Goal: Task Accomplishment & Management: Manage account settings

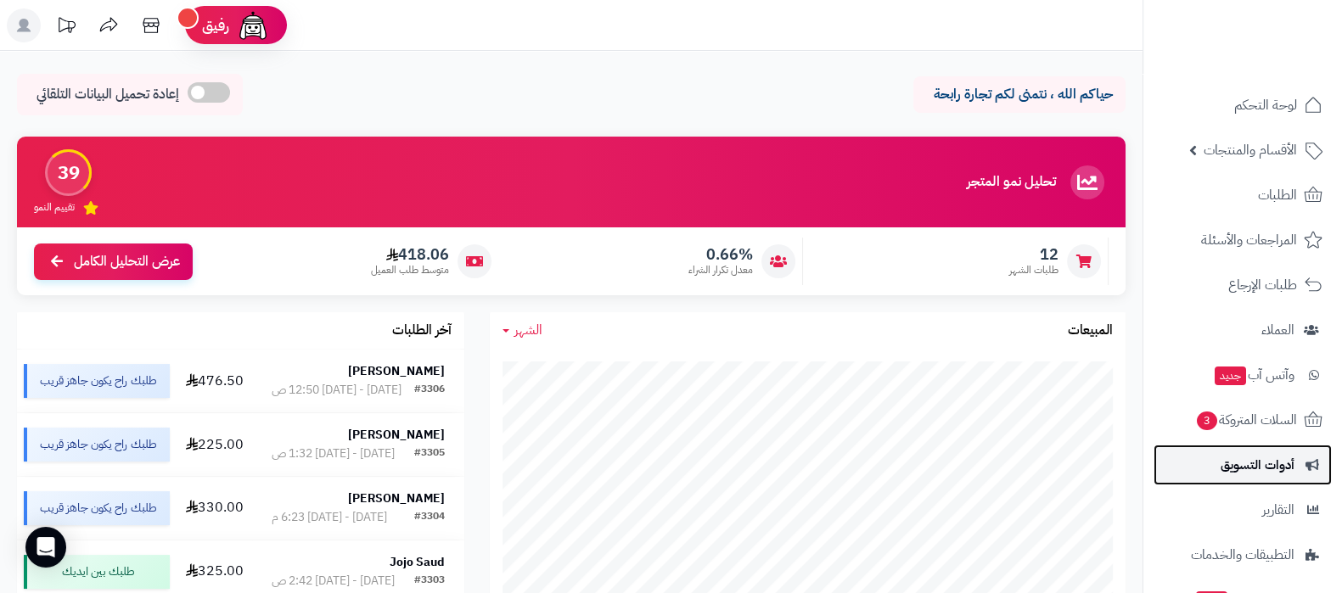
click at [1261, 470] on span "أدوات التسويق" at bounding box center [1258, 465] width 74 height 24
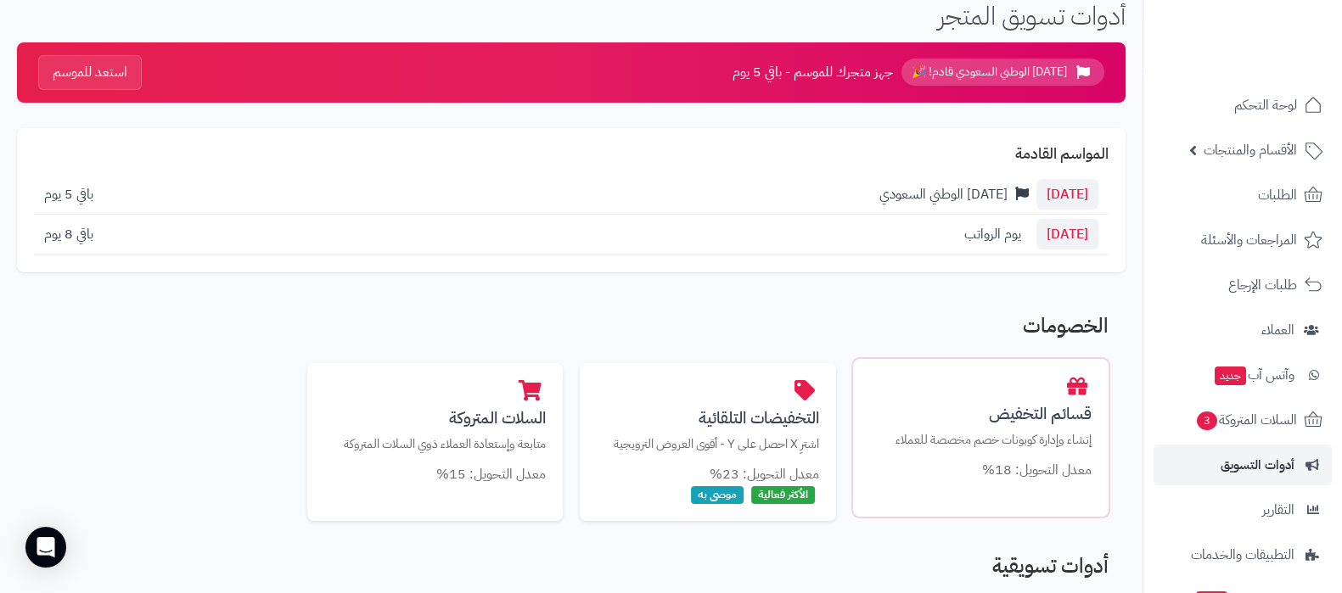
scroll to position [105, 0]
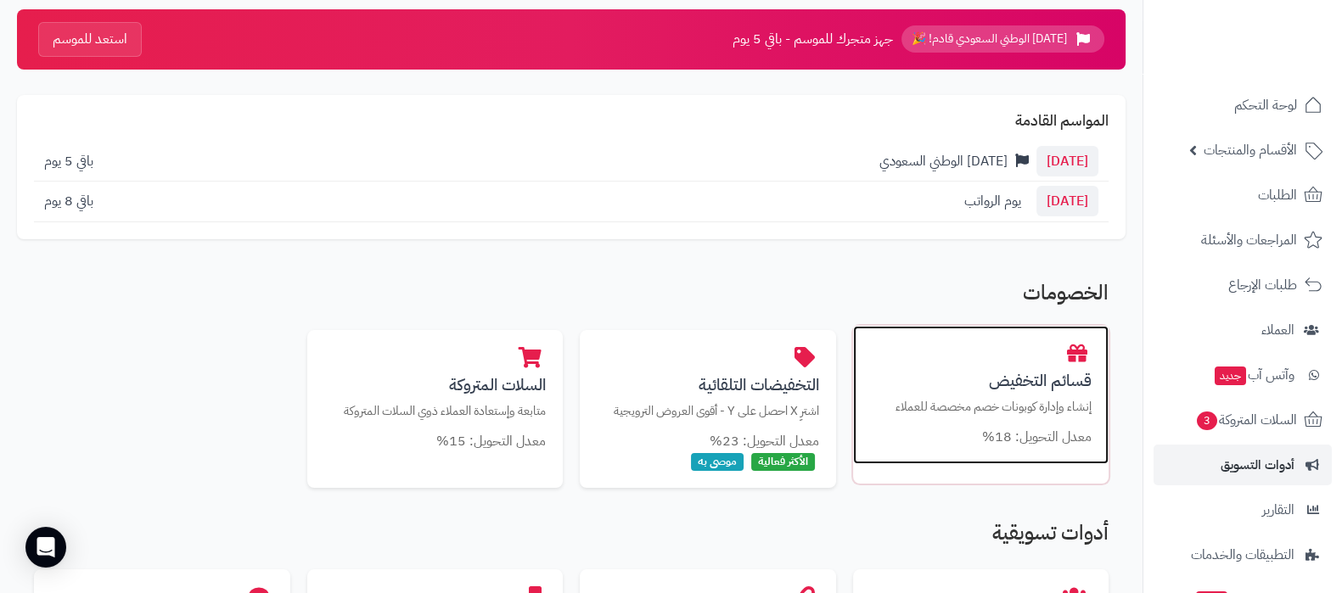
click at [961, 360] on div "قسائم التخفيض إنشاء وإدارة كوبونات خصم مخصصة للعملاء معدل التحويل: 18%" at bounding box center [981, 395] width 256 height 139
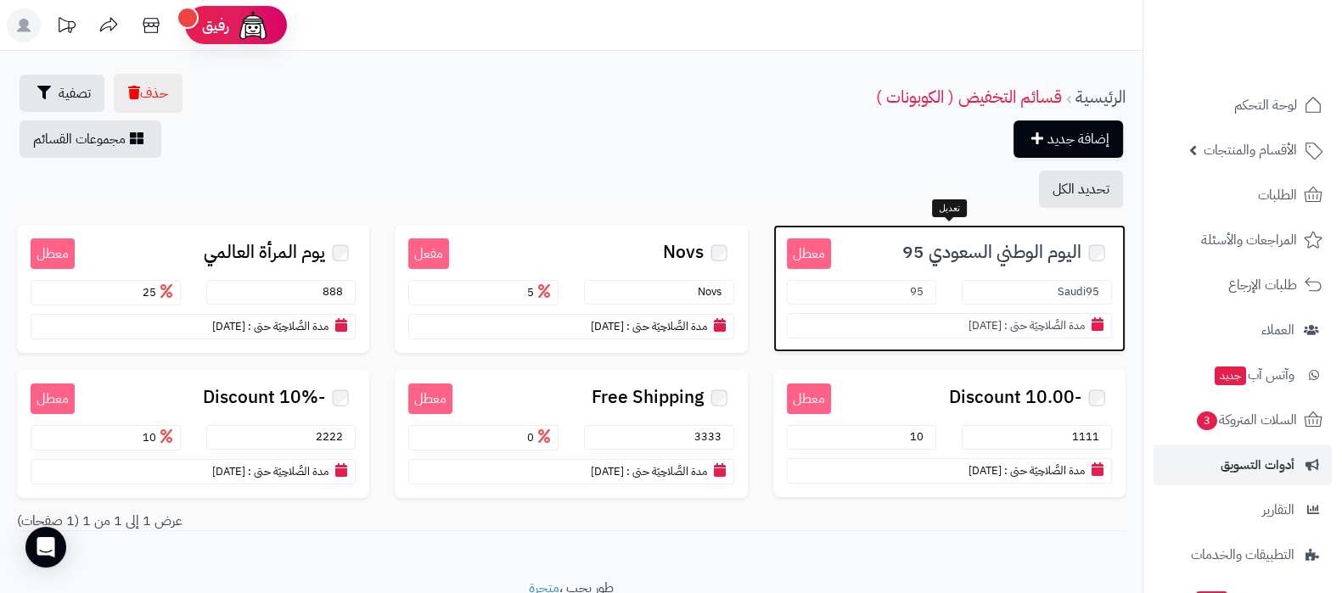
click at [963, 251] on span "اليوم الوطني السعودي 95" at bounding box center [992, 253] width 179 height 20
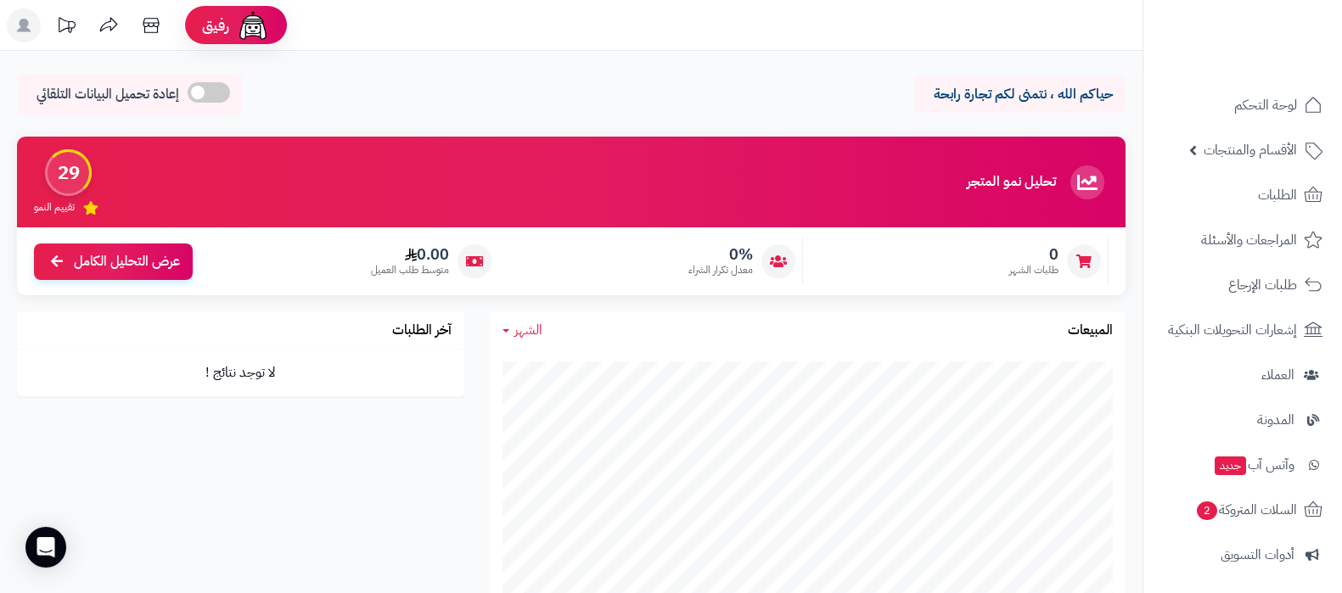
scroll to position [228, 0]
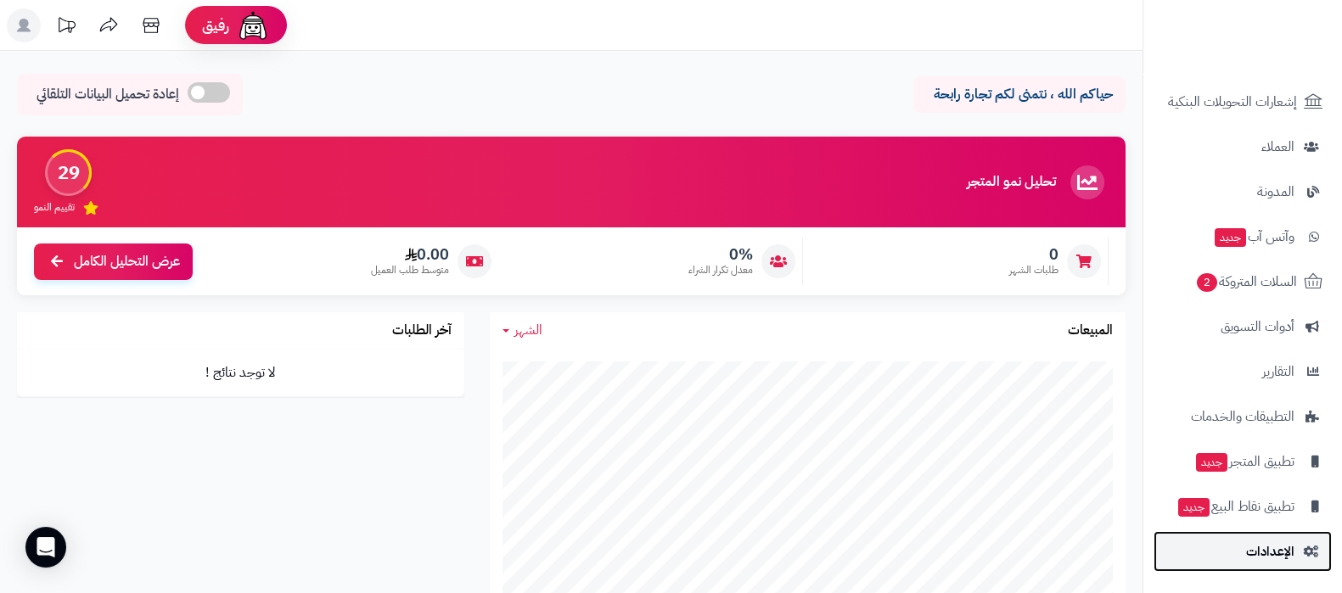
click at [1282, 545] on span "الإعدادات" at bounding box center [1270, 552] width 48 height 24
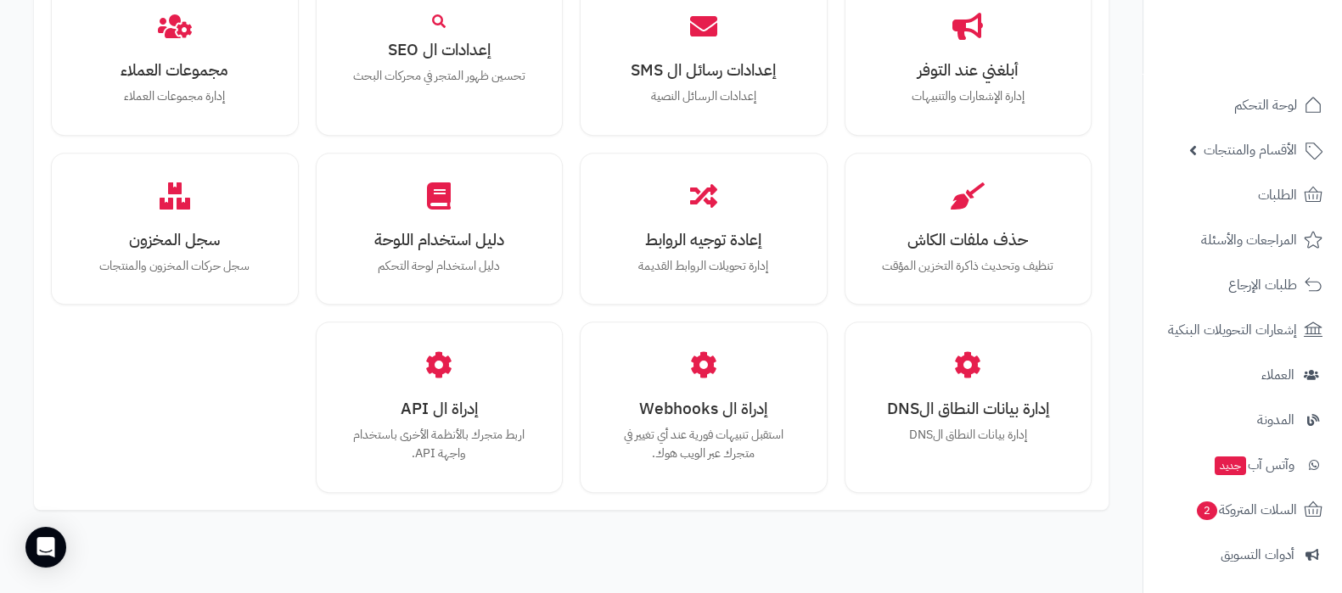
scroll to position [1570, 0]
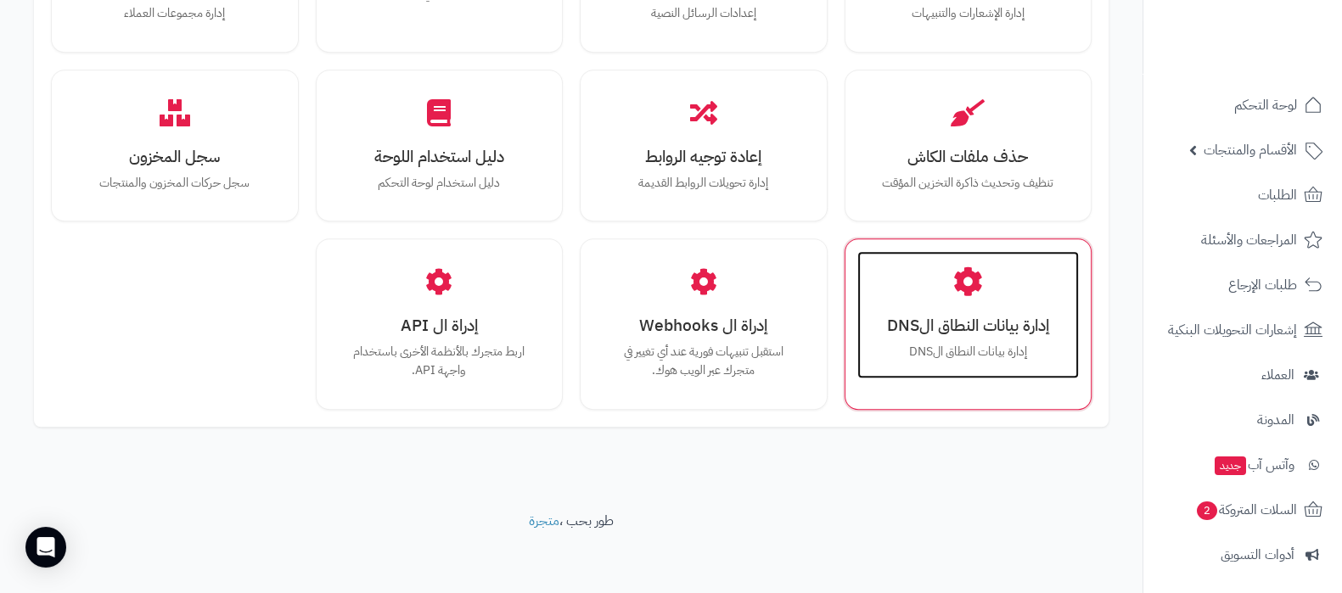
click at [1024, 359] on div "إدارة بيانات النطاق الDNS إدارة بيانات النطاق الDNS" at bounding box center [969, 314] width 222 height 127
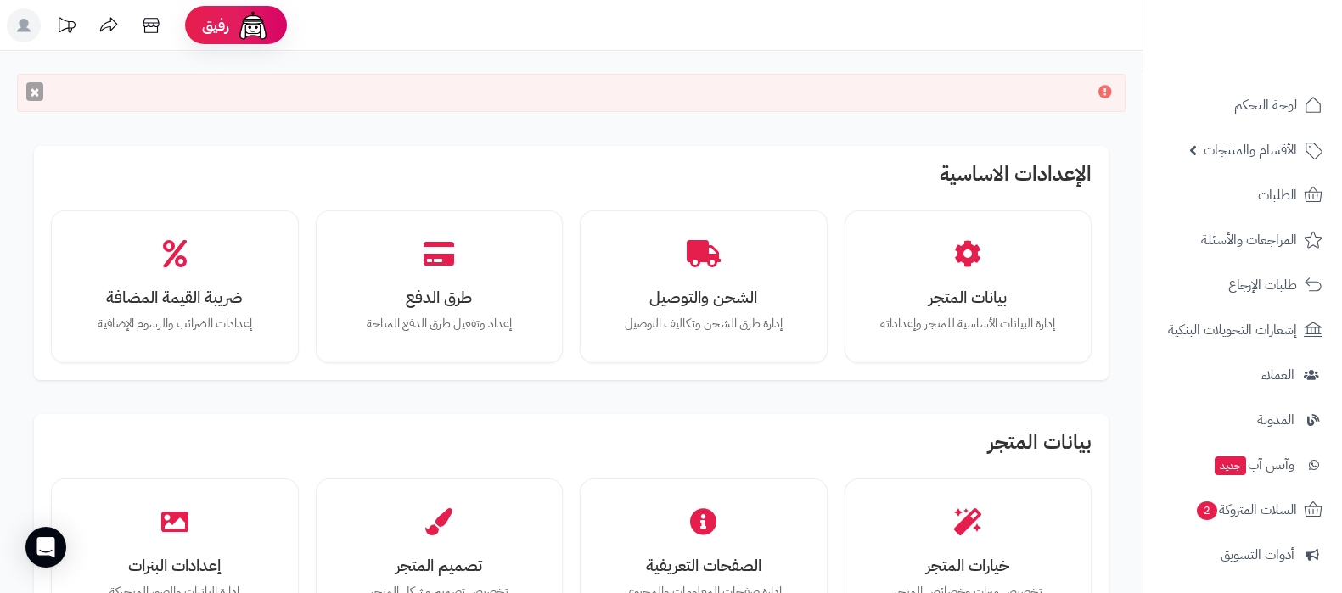
click at [32, 93] on button "×" at bounding box center [34, 91] width 17 height 19
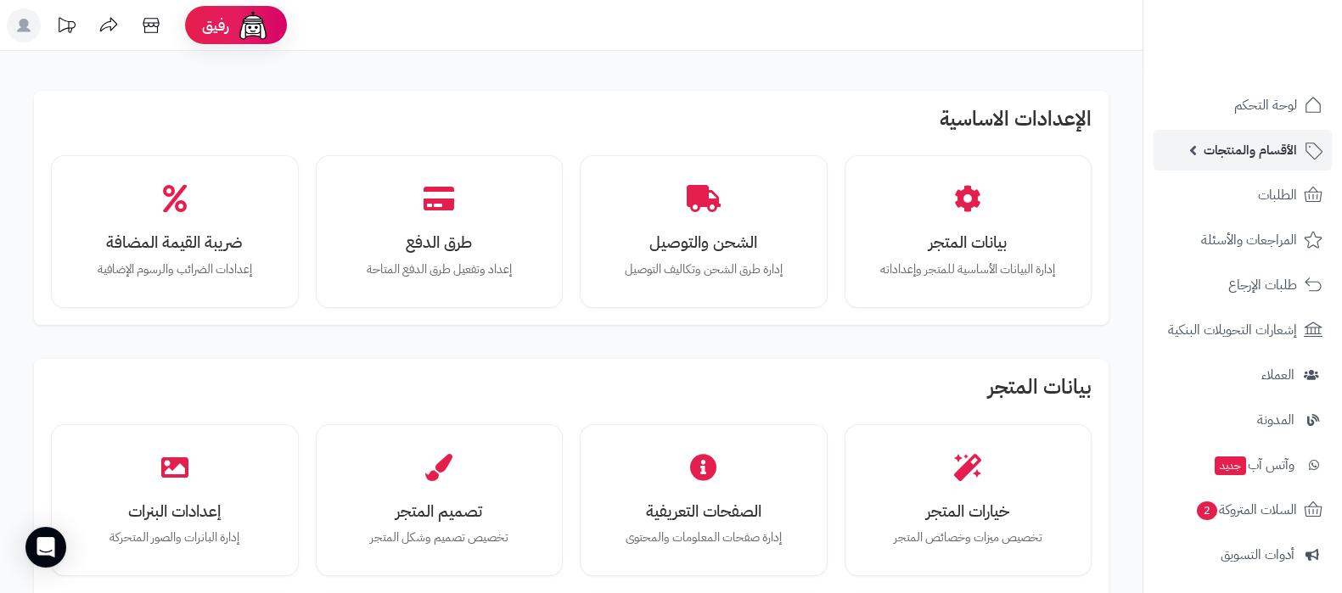
click at [1254, 155] on span "الأقسام والمنتجات" at bounding box center [1250, 150] width 93 height 24
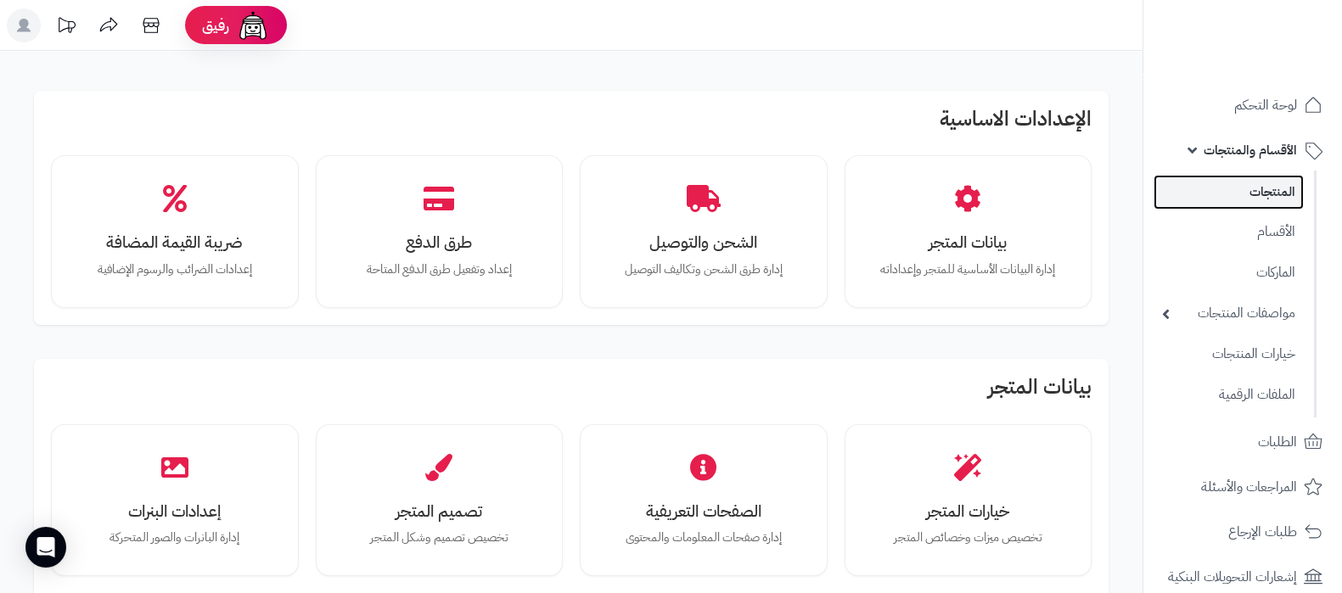
click at [1261, 193] on link "المنتجات" at bounding box center [1229, 192] width 150 height 35
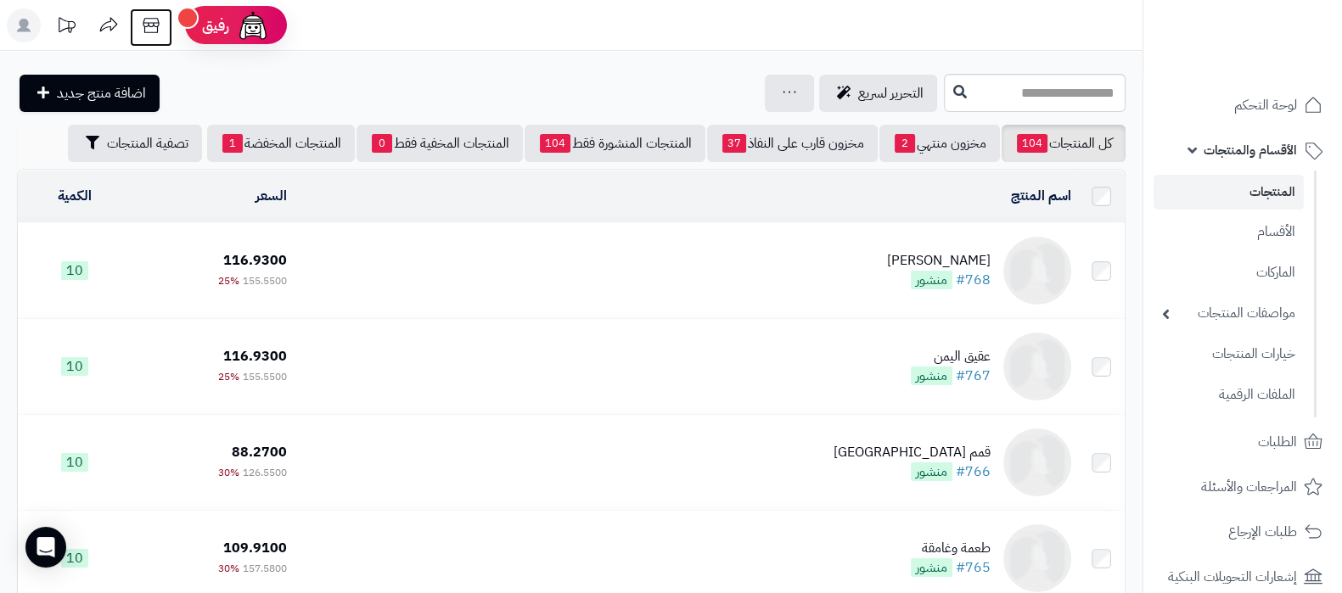
click at [159, 26] on icon at bounding box center [151, 25] width 34 height 34
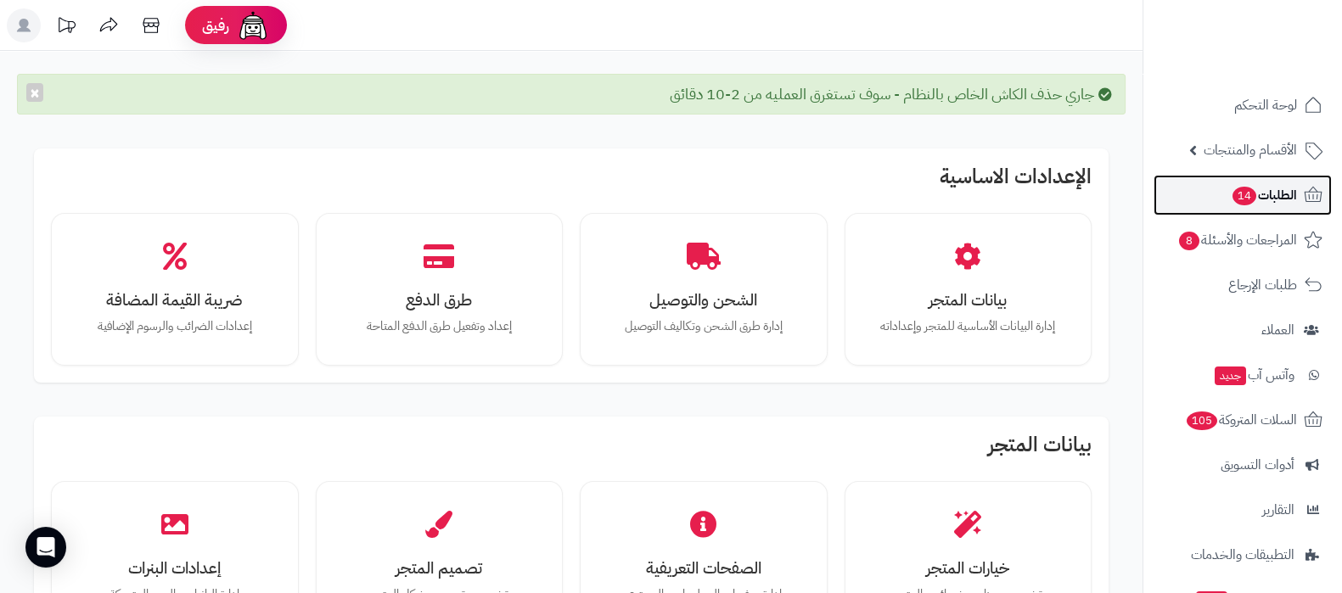
click at [1207, 205] on link "الطلبات 14" at bounding box center [1243, 195] width 178 height 41
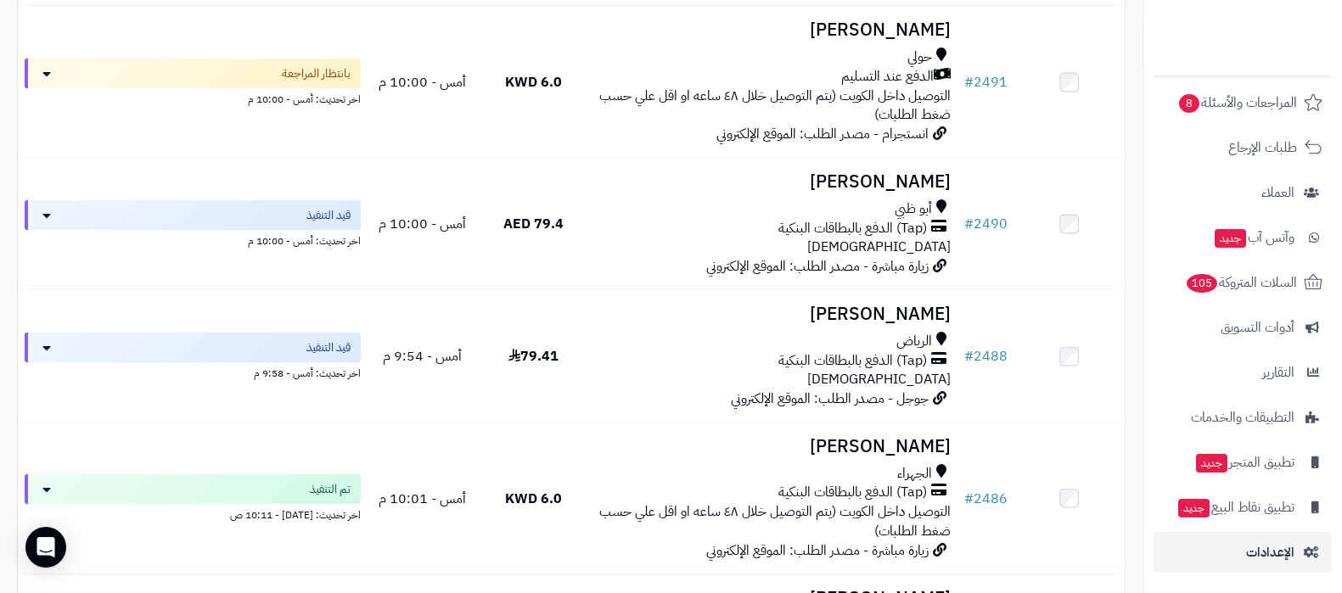
scroll to position [4245, 0]
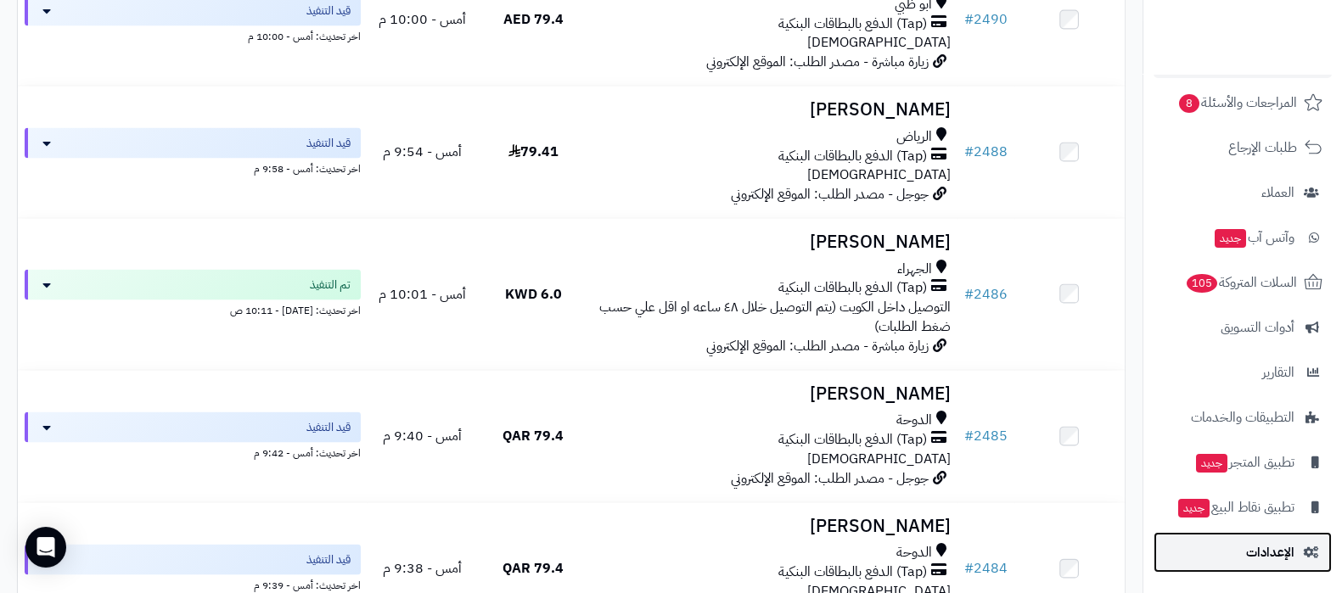
click at [1240, 549] on link "الإعدادات" at bounding box center [1243, 552] width 178 height 41
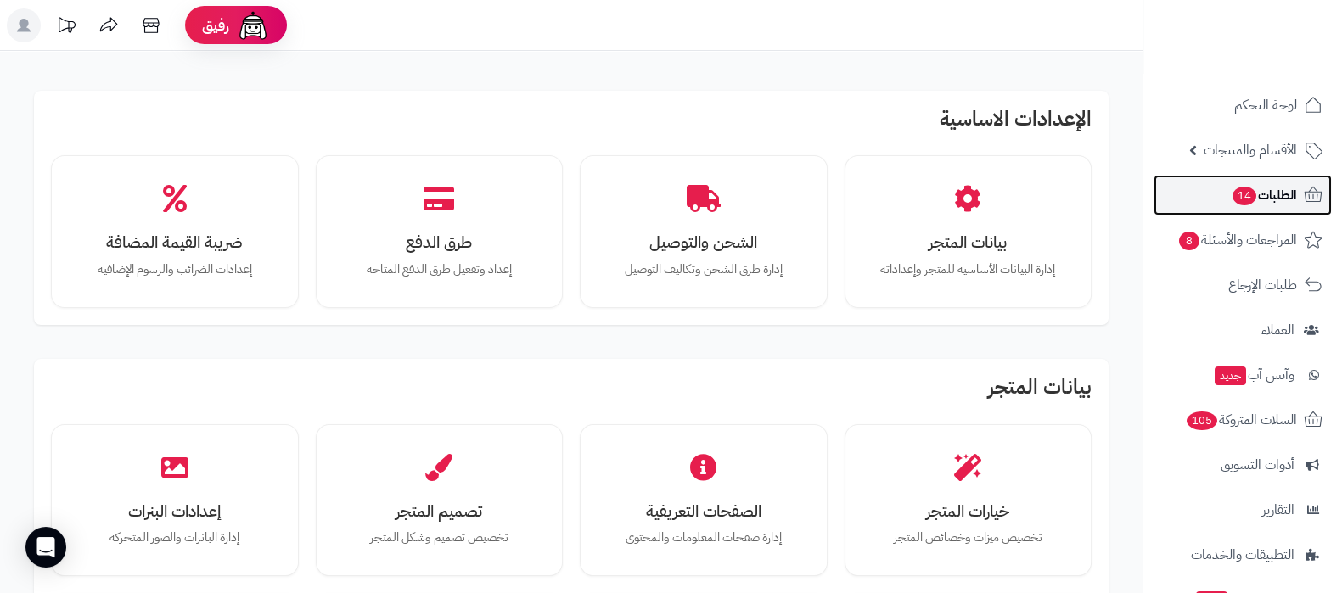
click at [1221, 193] on link "الطلبات 14" at bounding box center [1243, 195] width 178 height 41
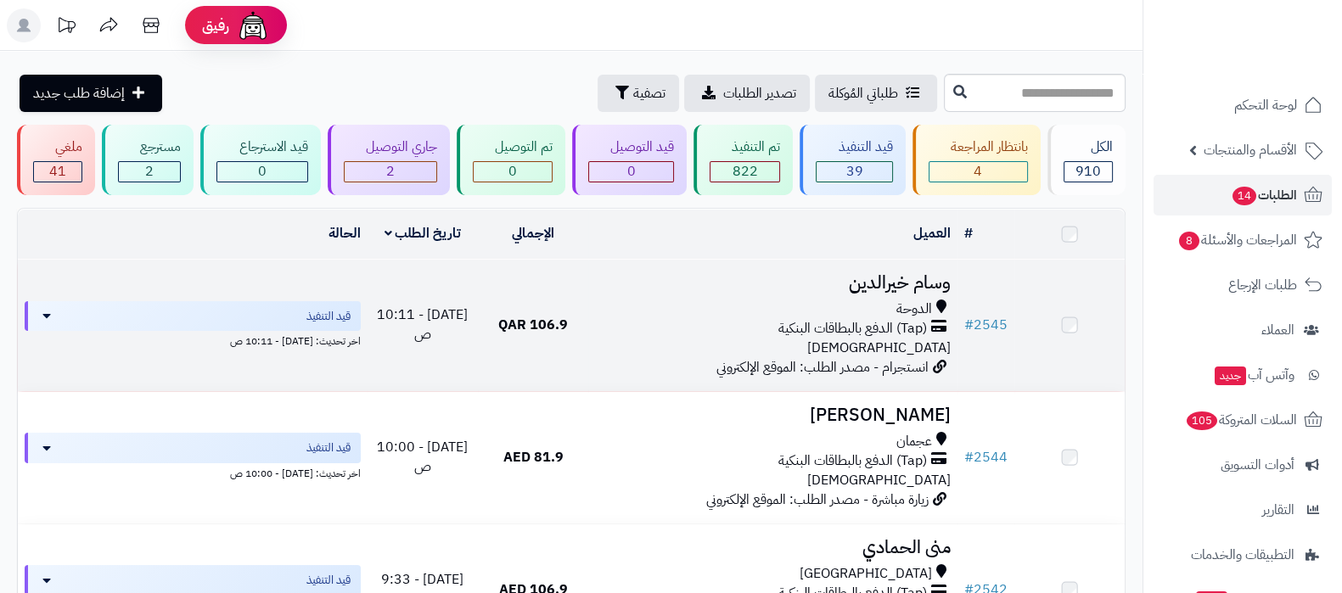
click at [918, 281] on h3 "وسام خيرالدين" at bounding box center [772, 283] width 355 height 20
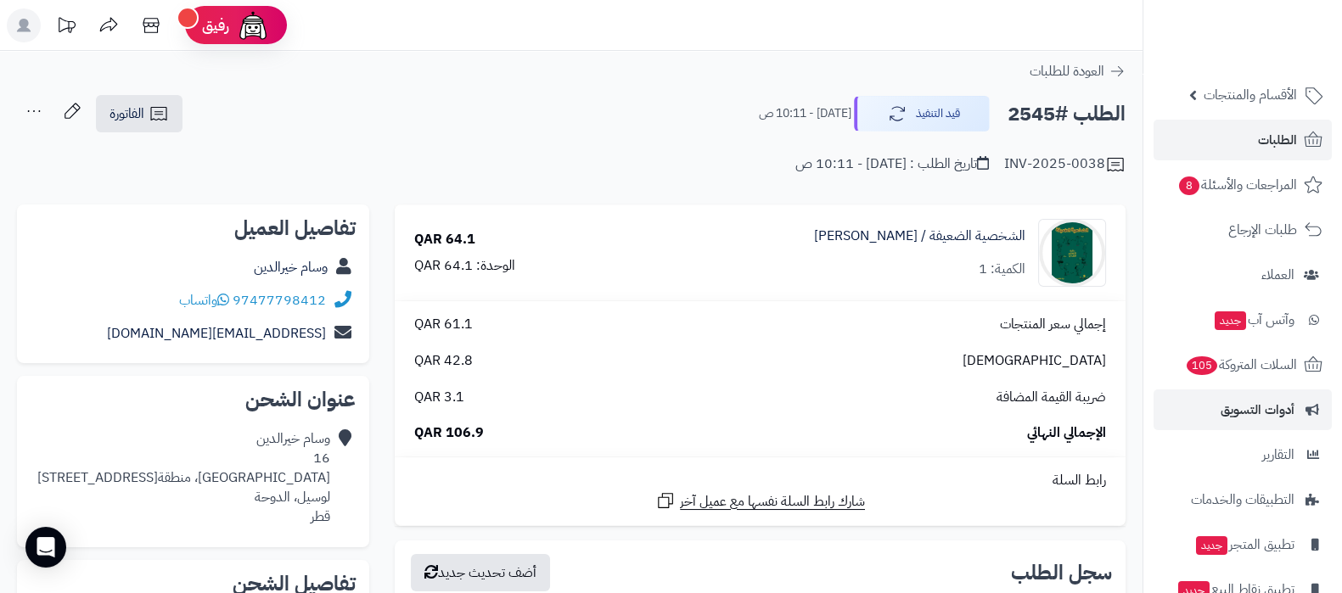
scroll to position [138, 0]
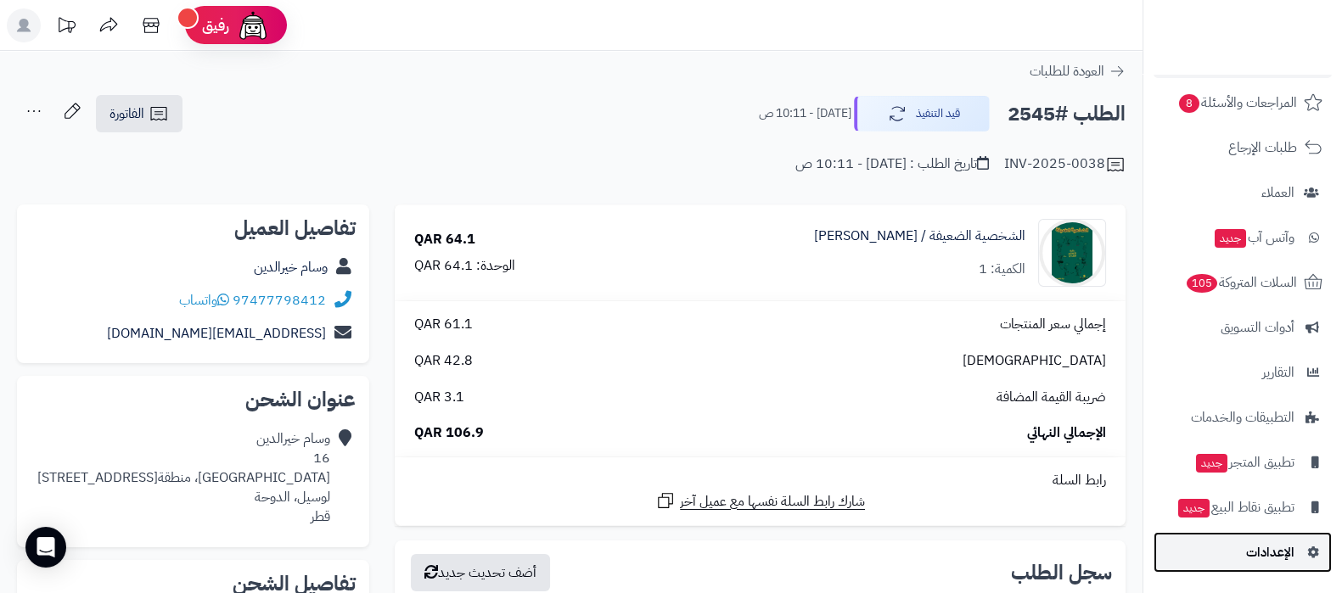
click at [1246, 569] on link "الإعدادات" at bounding box center [1243, 552] width 178 height 41
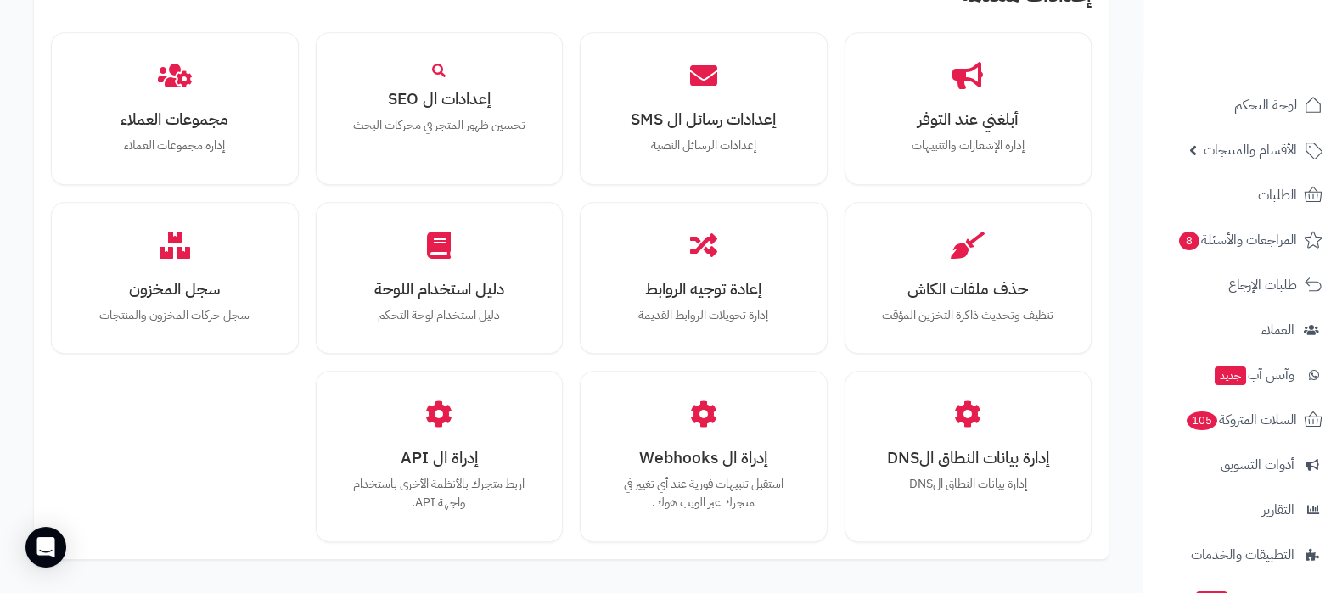
scroll to position [1570, 0]
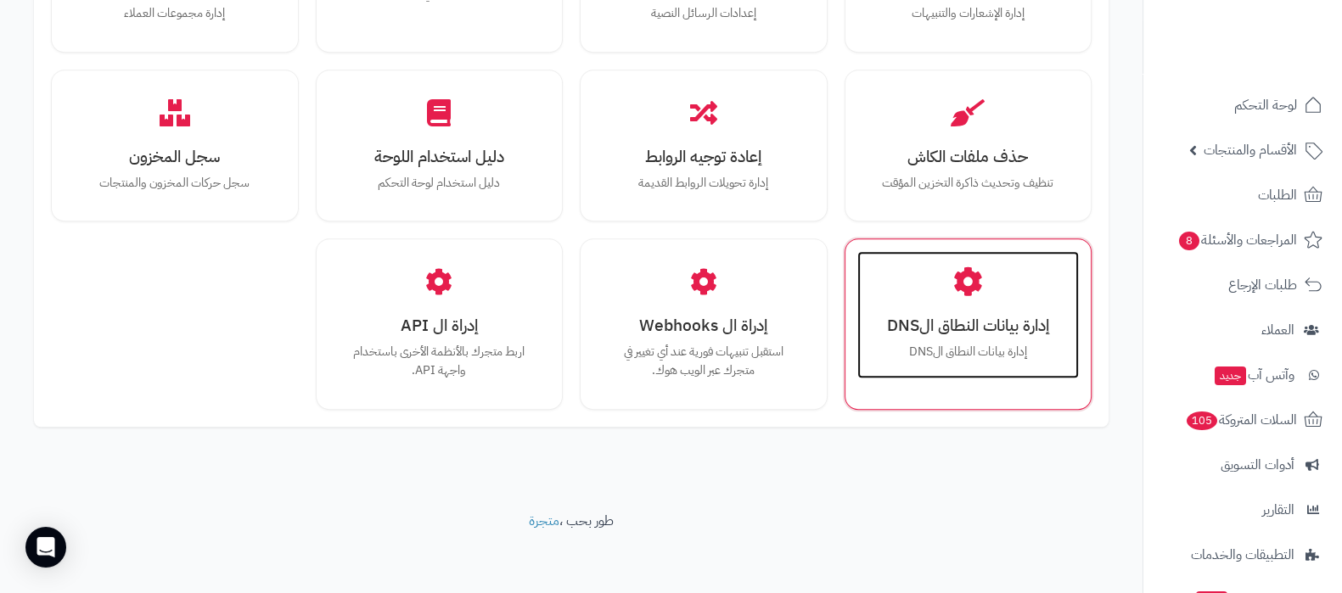
click at [966, 354] on p "إدارة بيانات النطاق الDNS" at bounding box center [969, 352] width 188 height 19
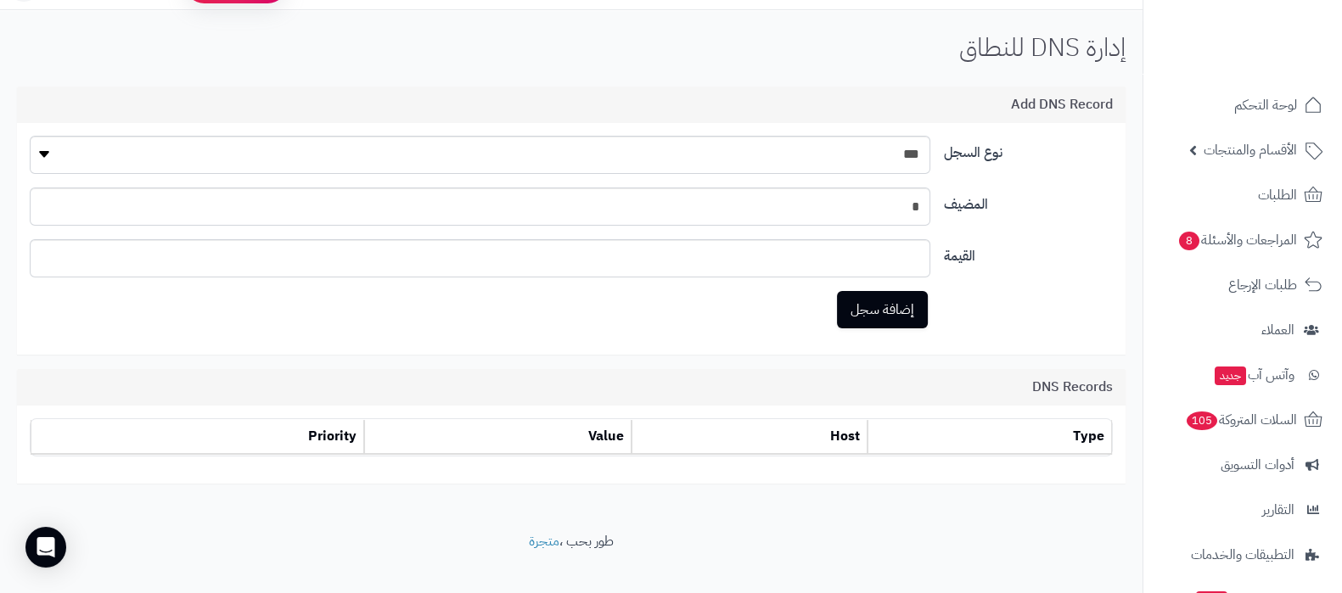
scroll to position [63, 0]
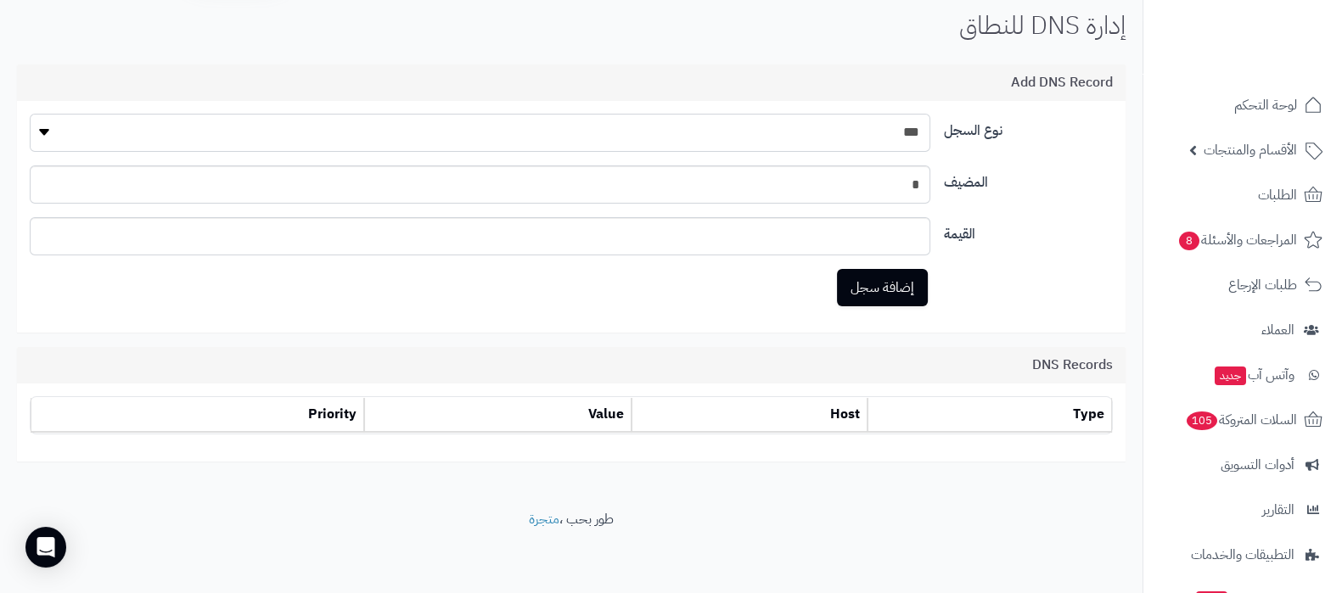
click at [879, 137] on select "*** ** *****" at bounding box center [480, 133] width 901 height 38
click at [1055, 226] on label "القيمة" at bounding box center [1028, 230] width 183 height 27
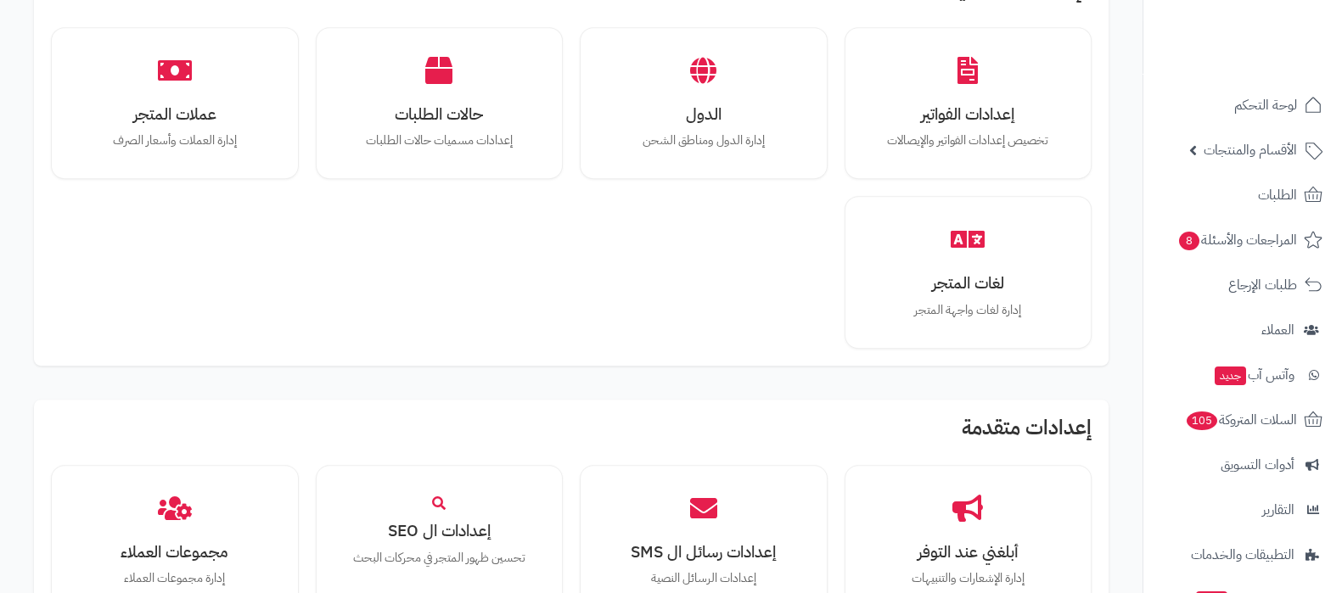
scroll to position [1485, 0]
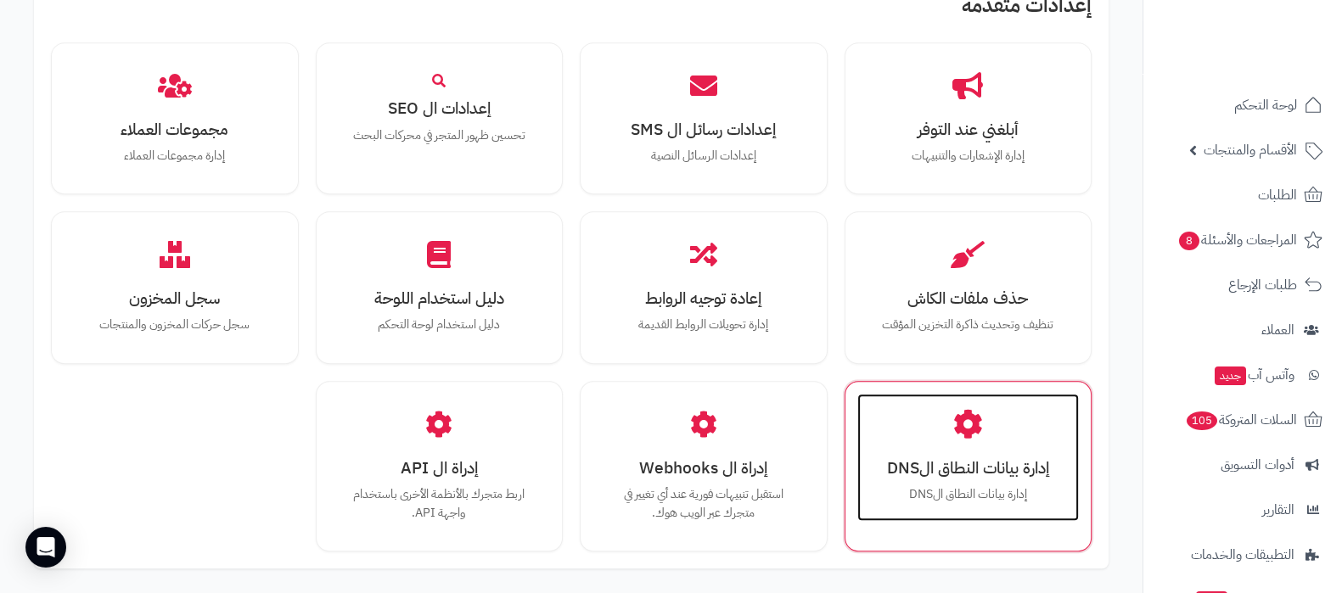
click at [991, 473] on h3 "إدارة بيانات النطاق الDNS" at bounding box center [969, 468] width 188 height 18
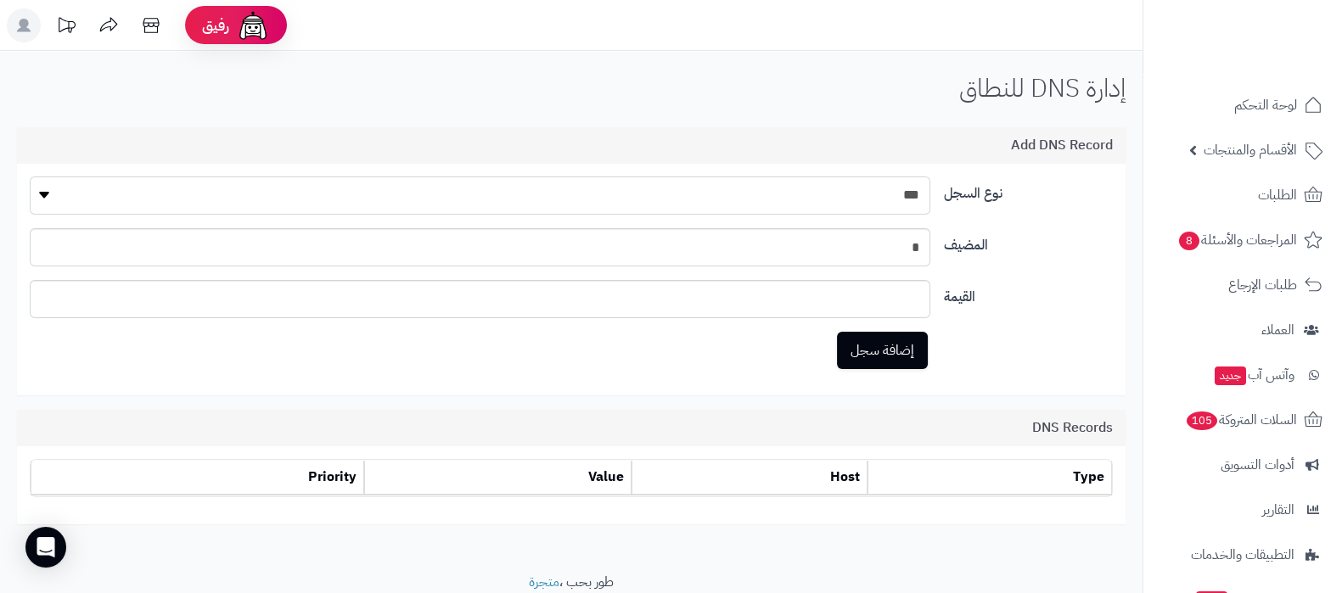
click at [896, 200] on select "*** ** *****" at bounding box center [480, 196] width 901 height 38
click at [902, 245] on input "*" at bounding box center [480, 247] width 901 height 38
click at [901, 288] on input "text" at bounding box center [480, 299] width 901 height 38
